Goal: Information Seeking & Learning: Learn about a topic

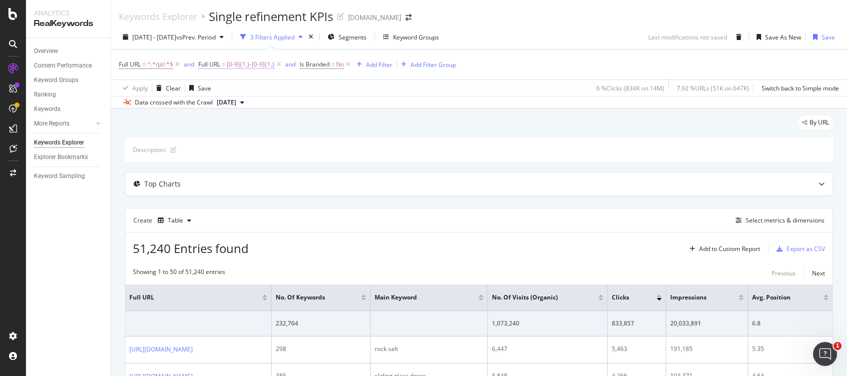
click at [264, 67] on span "[0-9]{1,}-[0-9]{1,}" at bounding box center [251, 64] width 48 height 14
click at [276, 110] on input "[0-9]{1,}-[0-9]{1,}" at bounding box center [255, 106] width 94 height 16
click at [221, 128] on div "Cancel" at bounding box center [225, 126] width 19 height 8
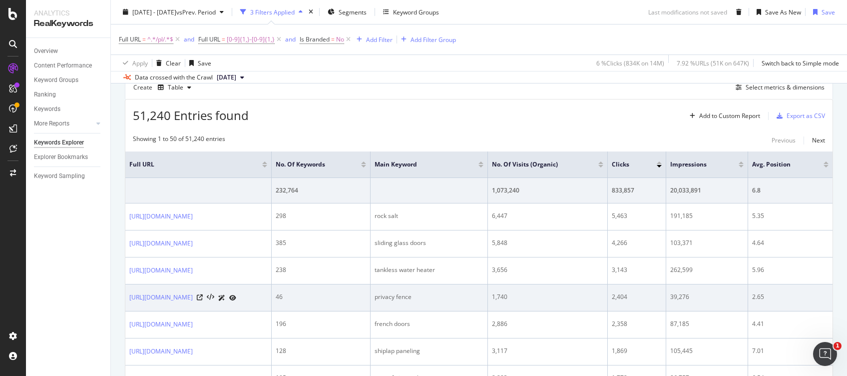
scroll to position [200, 0]
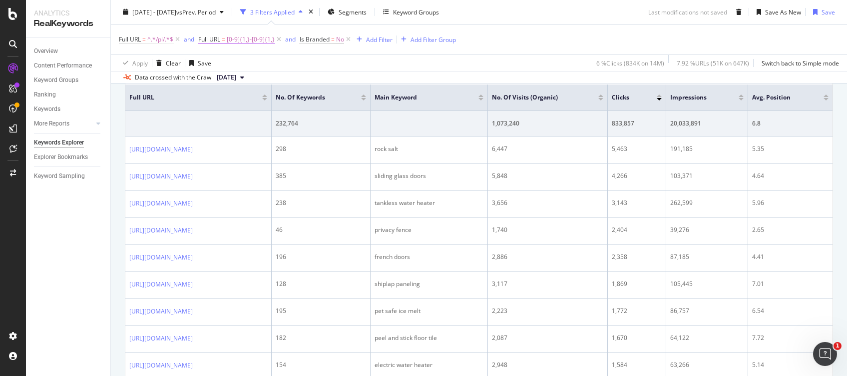
click at [250, 40] on span "[0-9]{1,}-[0-9]{1,}" at bounding box center [251, 39] width 48 height 14
